Goal: Share content: Share content

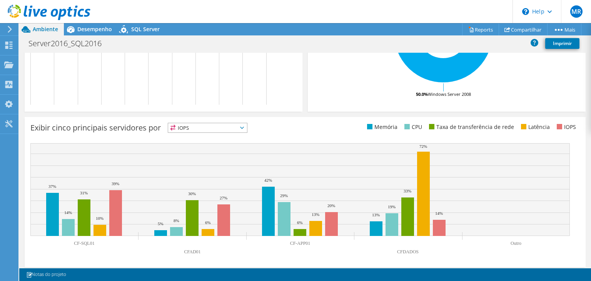
scroll to position [254, 0]
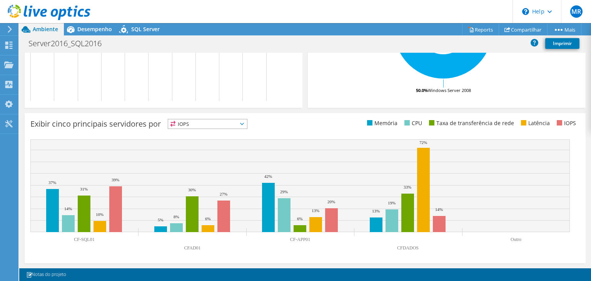
click at [231, 120] on span "IOPS" at bounding box center [207, 123] width 79 height 9
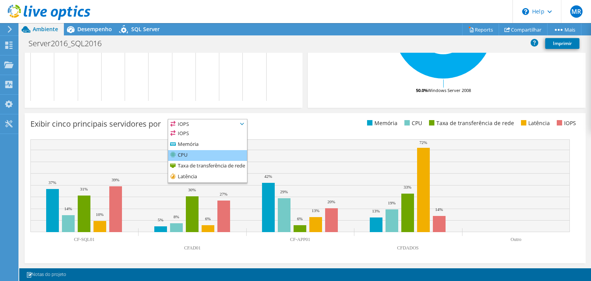
click at [199, 155] on li "CPU" at bounding box center [207, 155] width 79 height 11
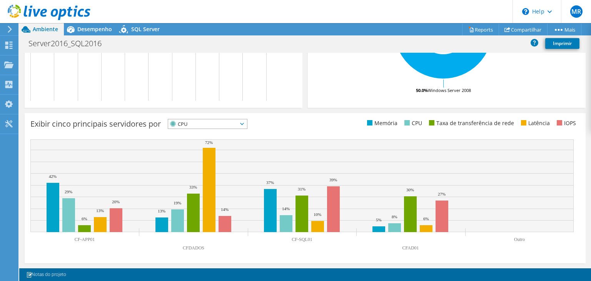
click at [208, 127] on span "CPU" at bounding box center [202, 123] width 69 height 9
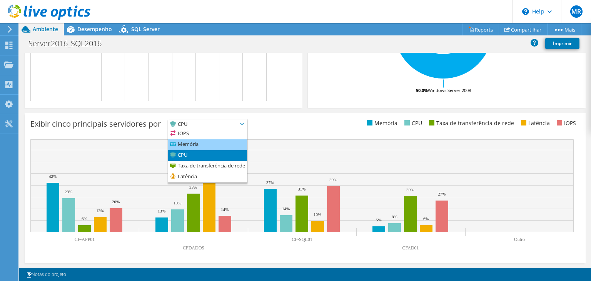
click at [198, 147] on li "Memória" at bounding box center [207, 144] width 79 height 11
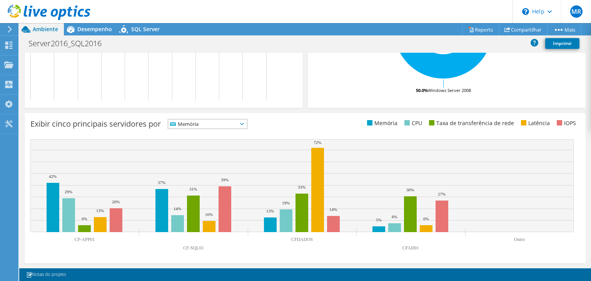
click at [220, 125] on span "Memória" at bounding box center [202, 123] width 69 height 9
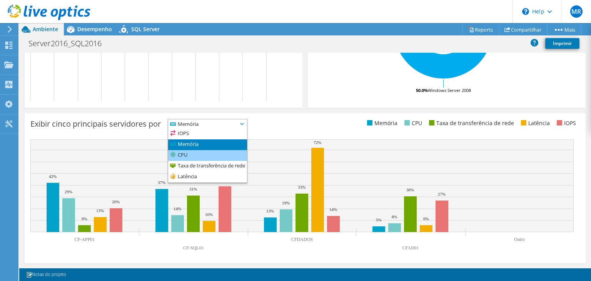
click at [200, 151] on li "CPU" at bounding box center [207, 155] width 79 height 11
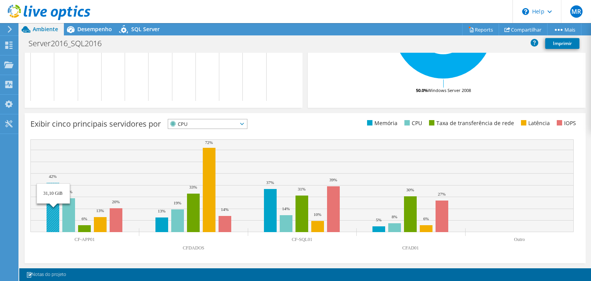
click at [54, 216] on rect at bounding box center [53, 207] width 13 height 49
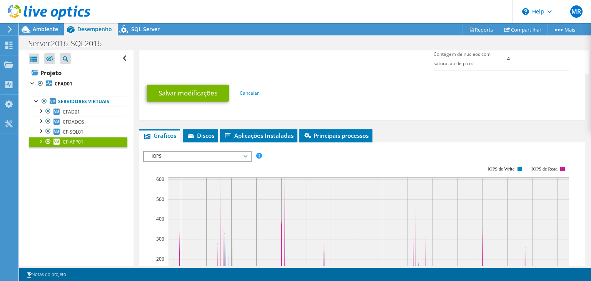
scroll to position [423, 0]
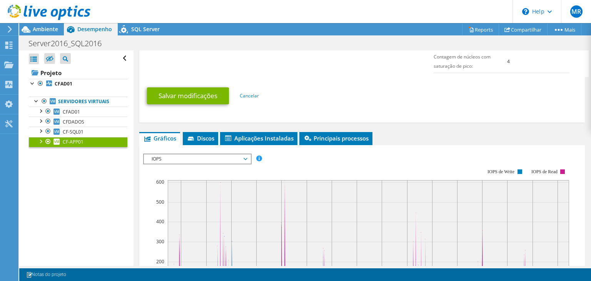
click at [245, 158] on span "IOPS" at bounding box center [197, 158] width 99 height 9
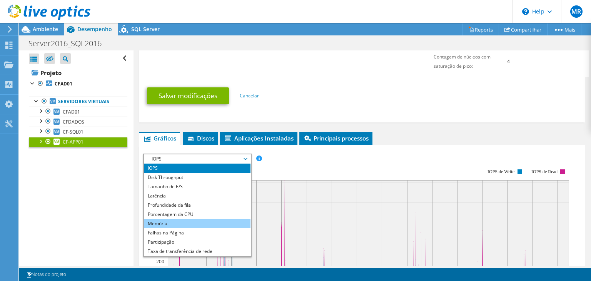
click at [189, 219] on li "Memória" at bounding box center [197, 223] width 107 height 9
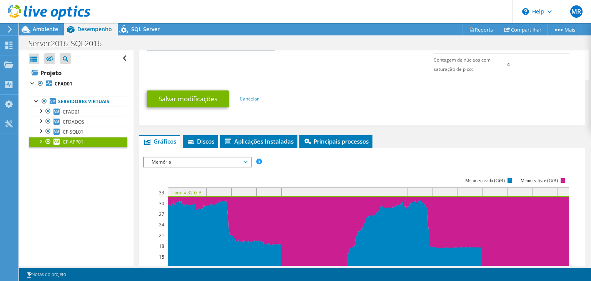
scroll to position [437, 0]
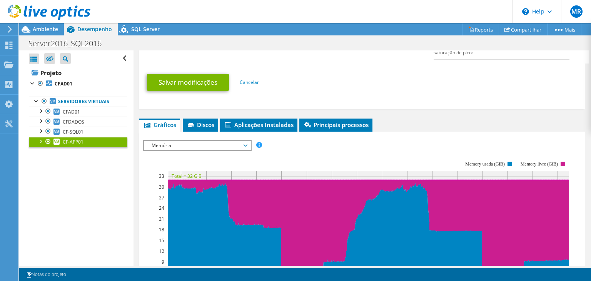
click at [42, 140] on div at bounding box center [41, 141] width 8 height 8
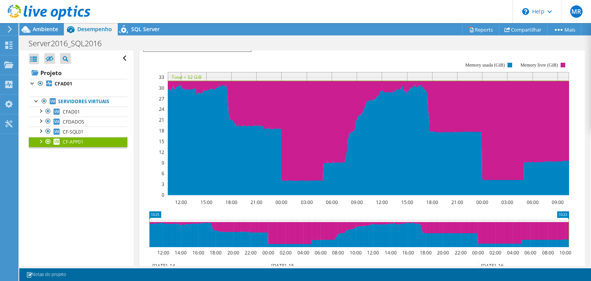
scroll to position [552, 0]
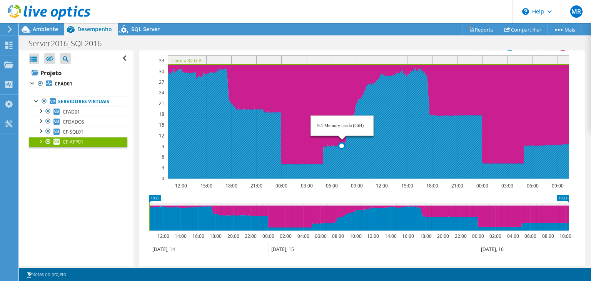
drag, startPoint x: 230, startPoint y: 155, endPoint x: 409, endPoint y: 148, distance: 179.5
click at [409, 148] on icon at bounding box center [368, 123] width 401 height 111
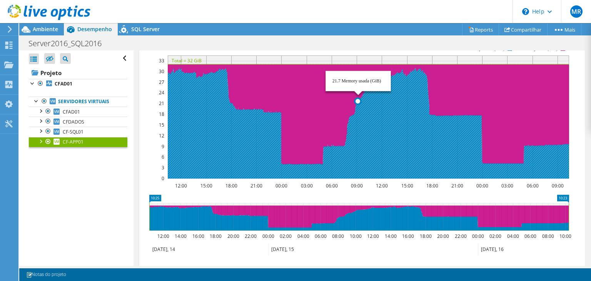
drag, startPoint x: 458, startPoint y: 148, endPoint x: 329, endPoint y: 144, distance: 129.4
click at [329, 144] on icon at bounding box center [368, 123] width 401 height 111
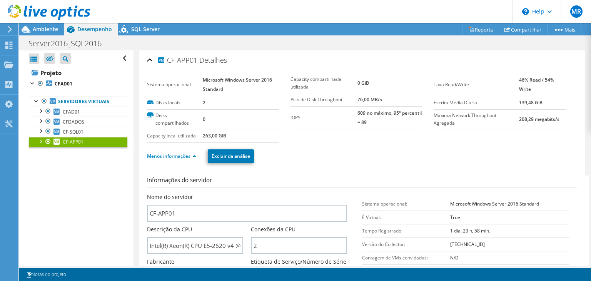
scroll to position [0, 0]
click at [138, 27] on span "SQL Server" at bounding box center [145, 28] width 28 height 7
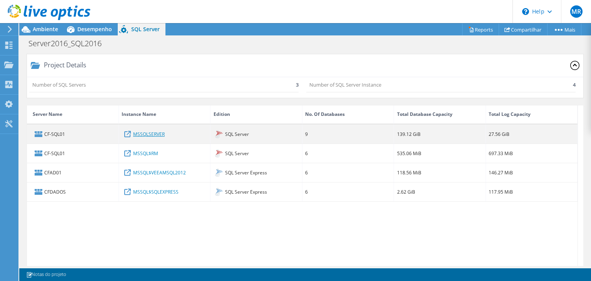
click at [145, 135] on link "MSSQLSERVER" at bounding box center [149, 134] width 32 height 8
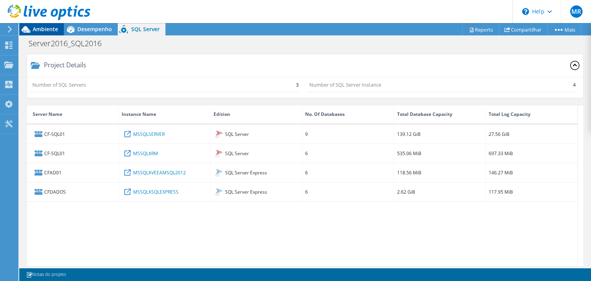
click at [37, 33] on div "Ambiente" at bounding box center [41, 29] width 45 height 12
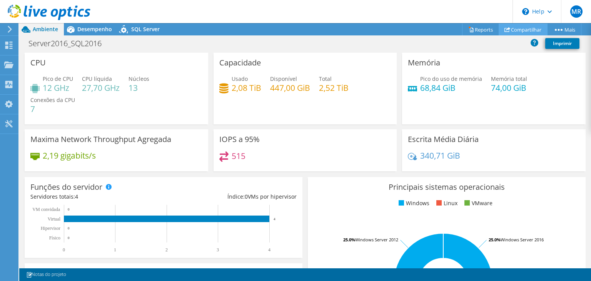
click at [516, 31] on link "Compartilhar" at bounding box center [523, 29] width 49 height 12
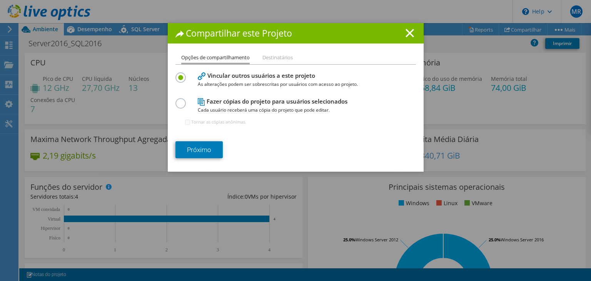
click at [177, 100] on label at bounding box center [181, 99] width 13 height 2
click at [0, 0] on input "radio" at bounding box center [0, 0] width 0 height 0
click at [185, 124] on input "Tornar as cópias anônimas." at bounding box center [187, 122] width 5 height 5
checkbox input "false"
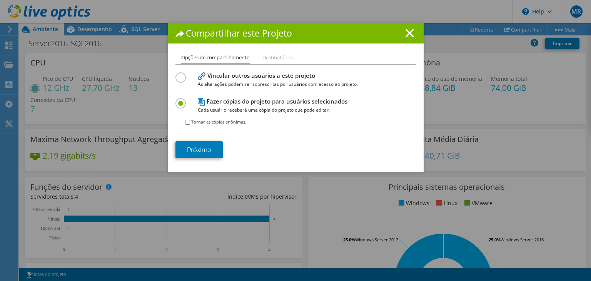
click at [179, 100] on label at bounding box center [181, 99] width 13 height 2
click at [0, 0] on input "radio" at bounding box center [0, 0] width 0 height 0
click at [177, 74] on label at bounding box center [181, 73] width 13 height 2
click at [0, 0] on input "radio" at bounding box center [0, 0] width 0 height 0
click at [269, 54] on li "Destinatários" at bounding box center [277, 58] width 30 height 10
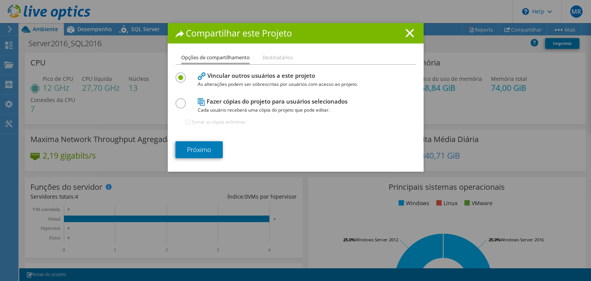
click at [412, 35] on h1 "Compartilhar este Projeto" at bounding box center [295, 33] width 240 height 9
click at [409, 32] on icon at bounding box center [410, 33] width 8 height 8
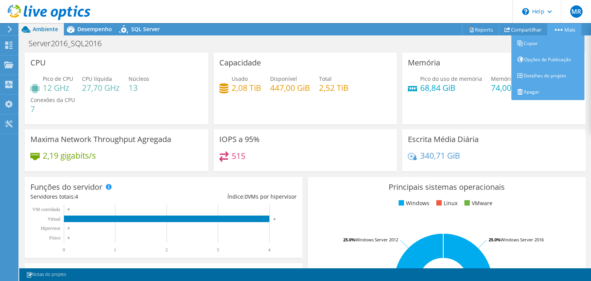
click at [567, 27] on link "Mais" at bounding box center [564, 29] width 34 height 12
click at [533, 61] on link "Opções de Publicação" at bounding box center [547, 60] width 73 height 16
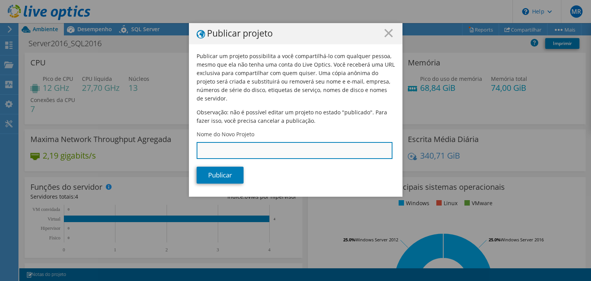
click at [224, 142] on input "Nome do Novo Projeto" at bounding box center [295, 150] width 196 height 17
type input "Ambiente2016"
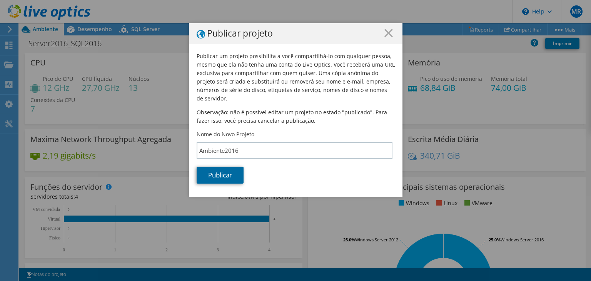
click at [211, 167] on link "Publicar" at bounding box center [220, 175] width 47 height 17
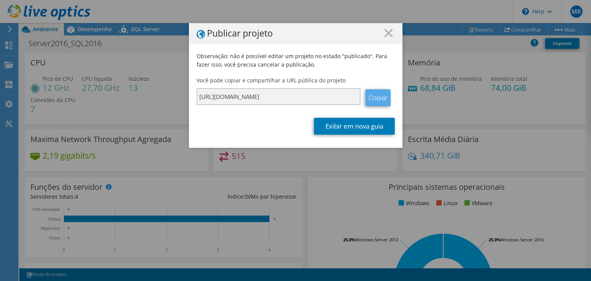
click at [369, 101] on link "Copiar" at bounding box center [378, 97] width 25 height 17
click at [348, 130] on link "Exibir em nova guia" at bounding box center [354, 126] width 81 height 17
click at [372, 97] on link "Copiar" at bounding box center [378, 97] width 25 height 17
click at [385, 34] on line at bounding box center [389, 33] width 8 height 8
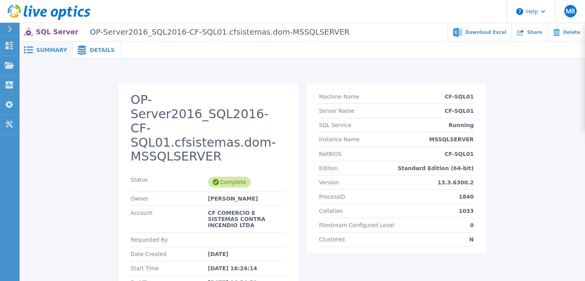
click at [86, 42] on div "Details" at bounding box center [97, 50] width 48 height 17
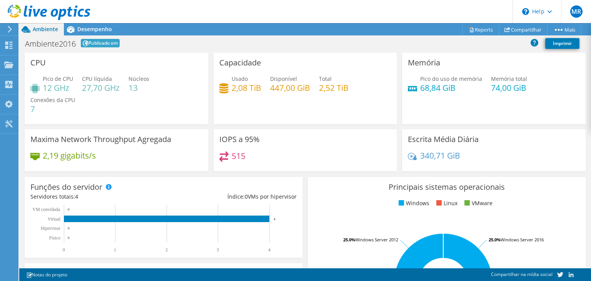
scroll to position [216, 0]
